Goal: Information Seeking & Learning: Check status

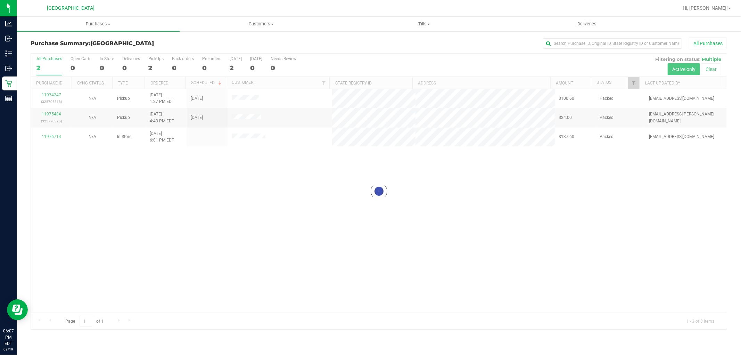
click at [17, 98] on div "Purchase Summary: [GEOGRAPHIC_DATA] WC All Purchases Loading... All Purchases 2…" at bounding box center [379, 184] width 725 height 306
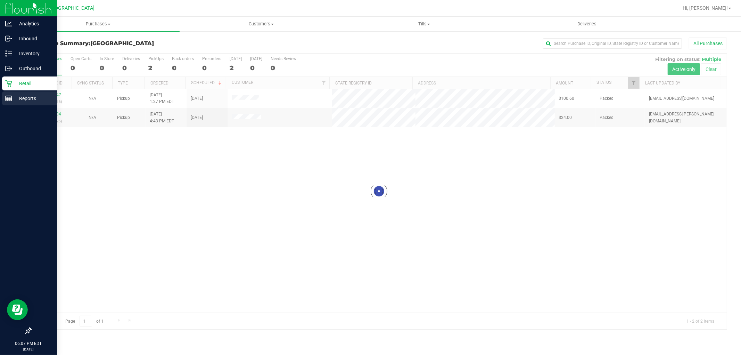
click at [9, 96] on rect at bounding box center [9, 98] width 6 height 5
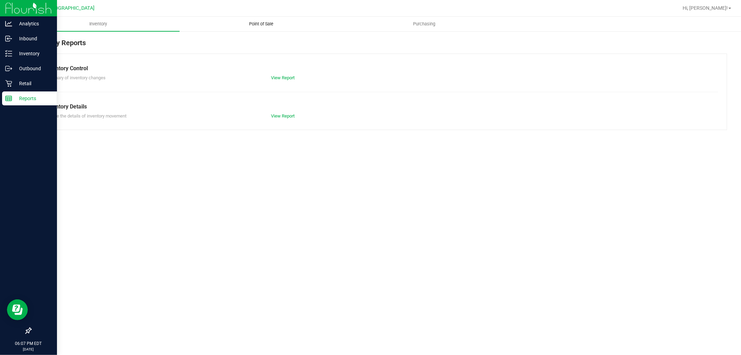
click at [256, 25] on span "Point of Sale" at bounding box center [261, 24] width 43 height 6
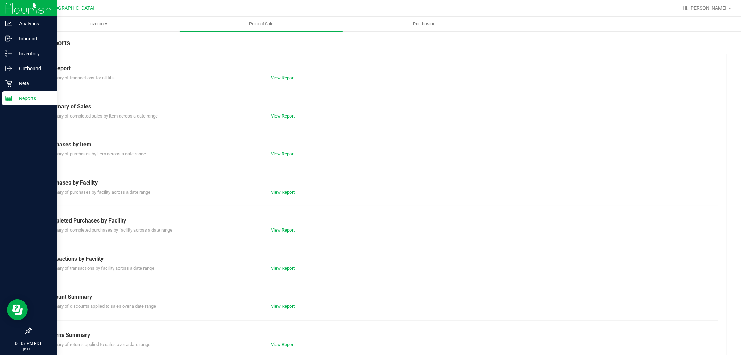
click at [289, 230] on link "View Report" at bounding box center [283, 229] width 24 height 5
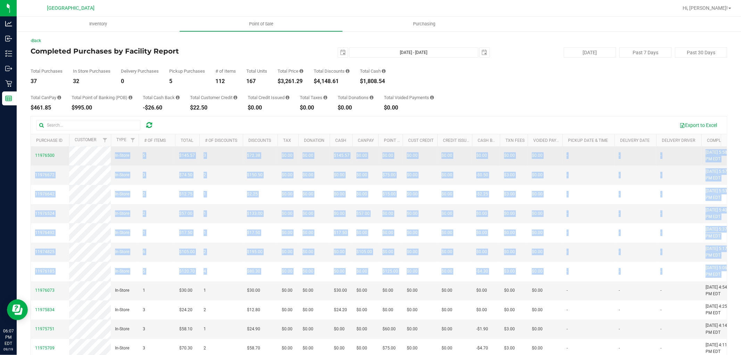
drag, startPoint x: 427, startPoint y: 296, endPoint x: 63, endPoint y: 165, distance: 386.9
